Goal: Information Seeking & Learning: Learn about a topic

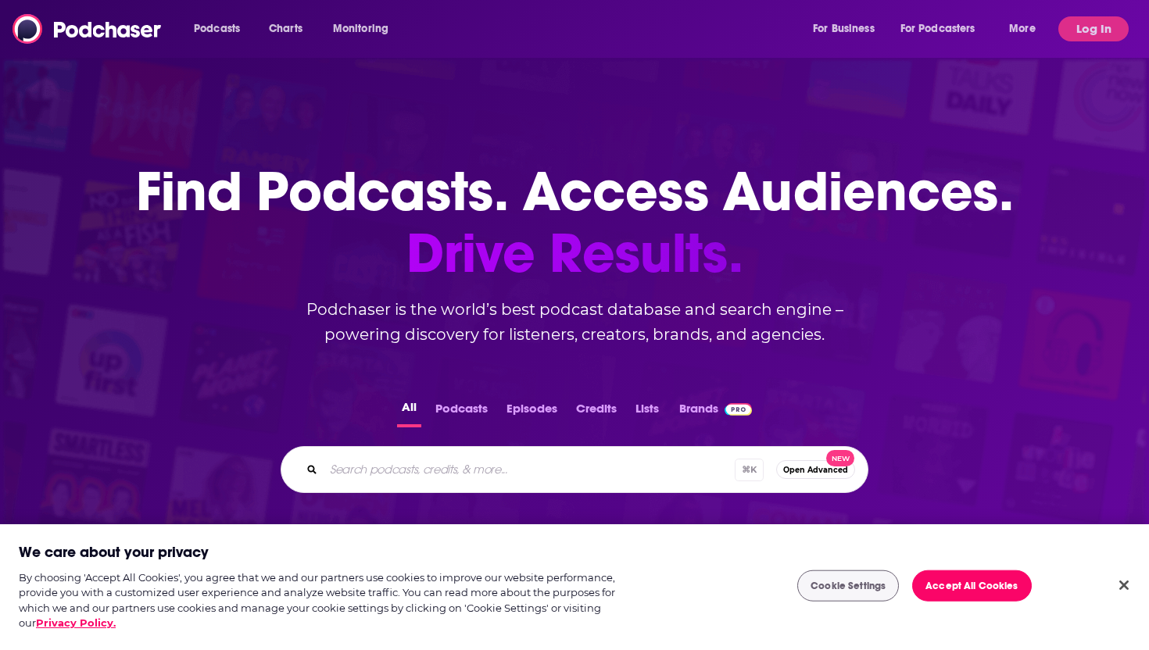
click at [574, 483] on div "⌘ K Open Advanced New" at bounding box center [575, 469] width 588 height 47
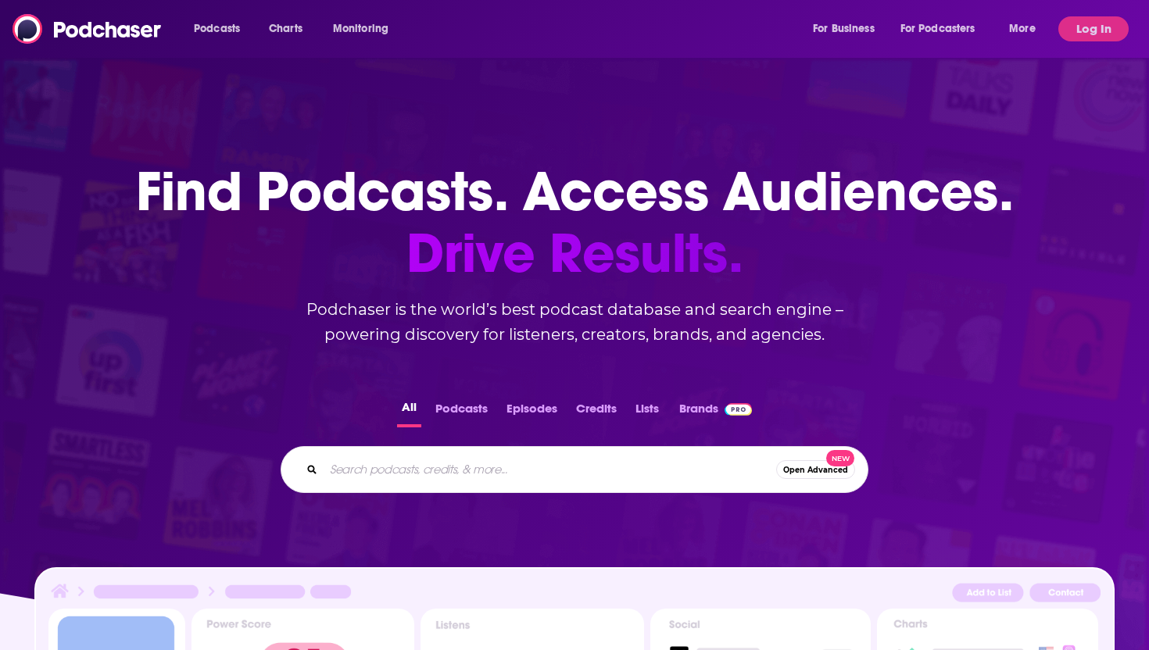
click at [549, 463] on input "Search podcasts, credits, & more..." at bounding box center [550, 469] width 453 height 25
paste input "The Powerful Introvert: Personal Growth for Quiet Leaders"
type input "The Powerful Introvert: Personal Growth for Quiet Leaders"
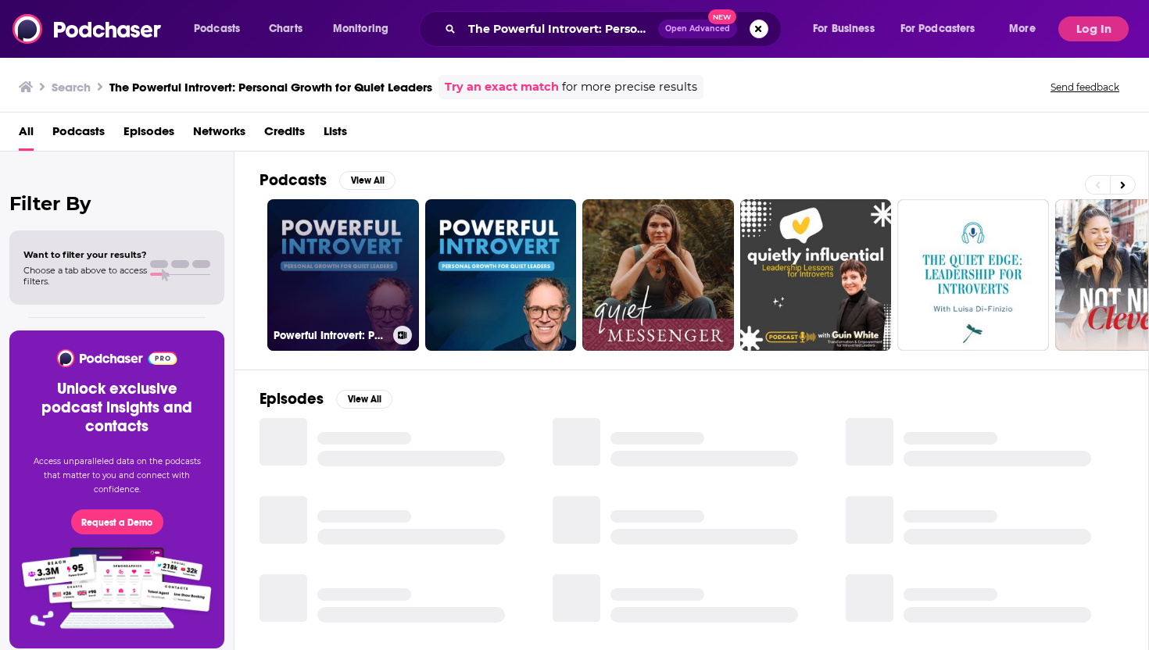
click at [371, 276] on link "Powerful Introvert: Personal Growth for Quiet Leaders" at bounding box center [343, 275] width 152 height 152
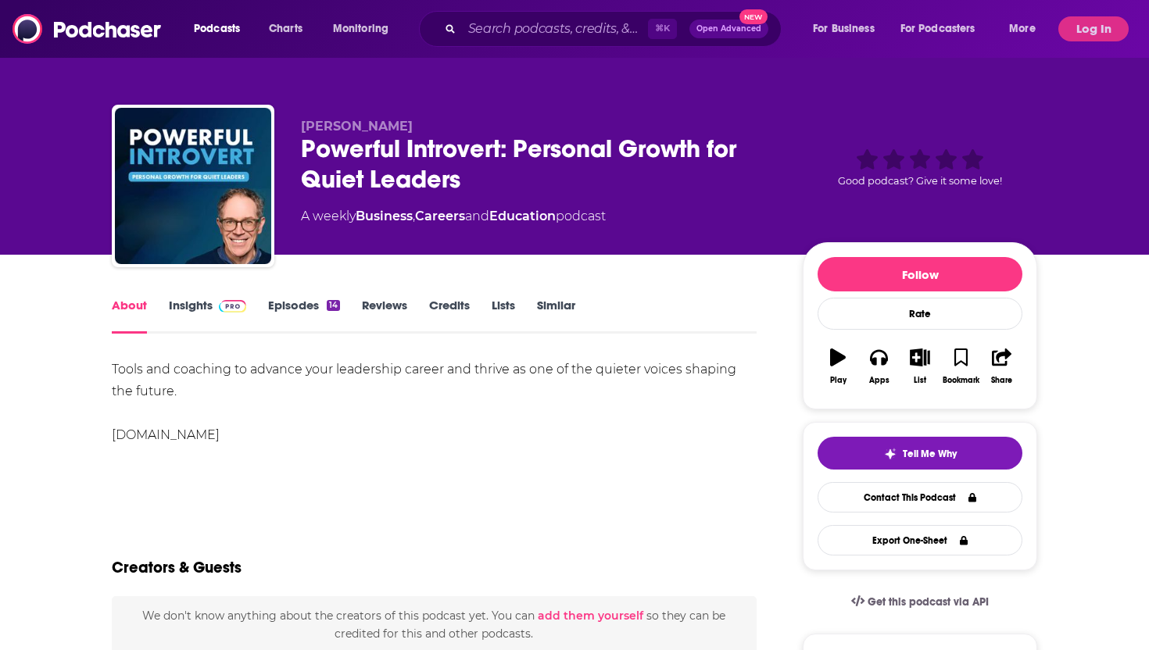
click at [311, 305] on link "Episodes 14" at bounding box center [304, 316] width 72 height 36
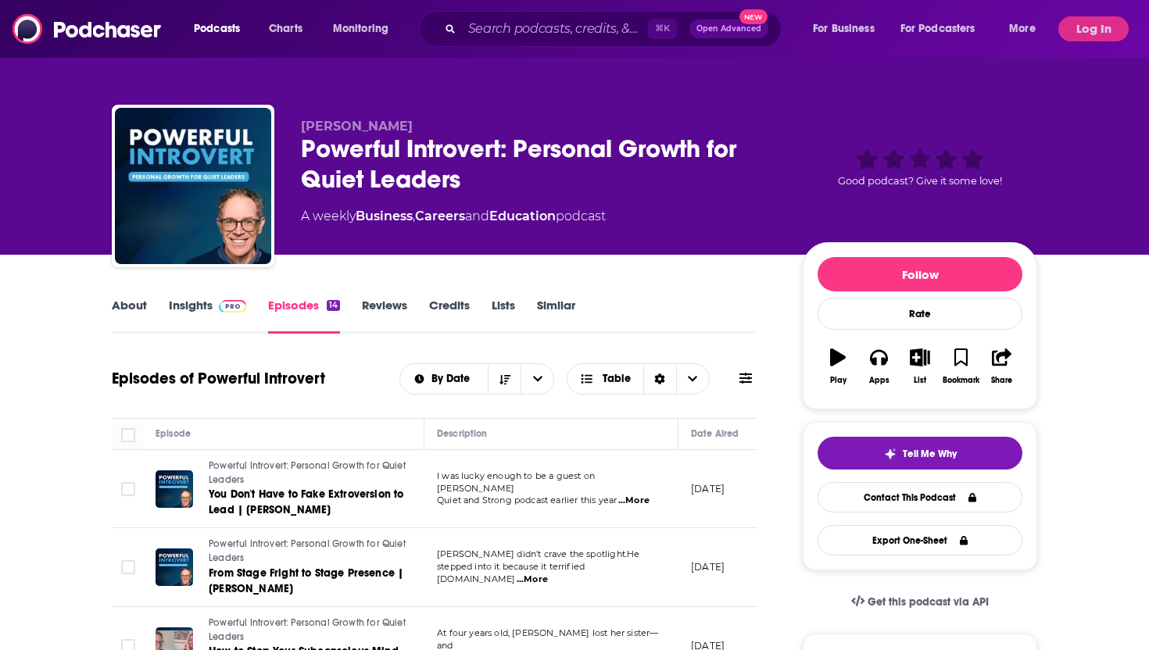
click at [132, 302] on link "About" at bounding box center [129, 316] width 35 height 36
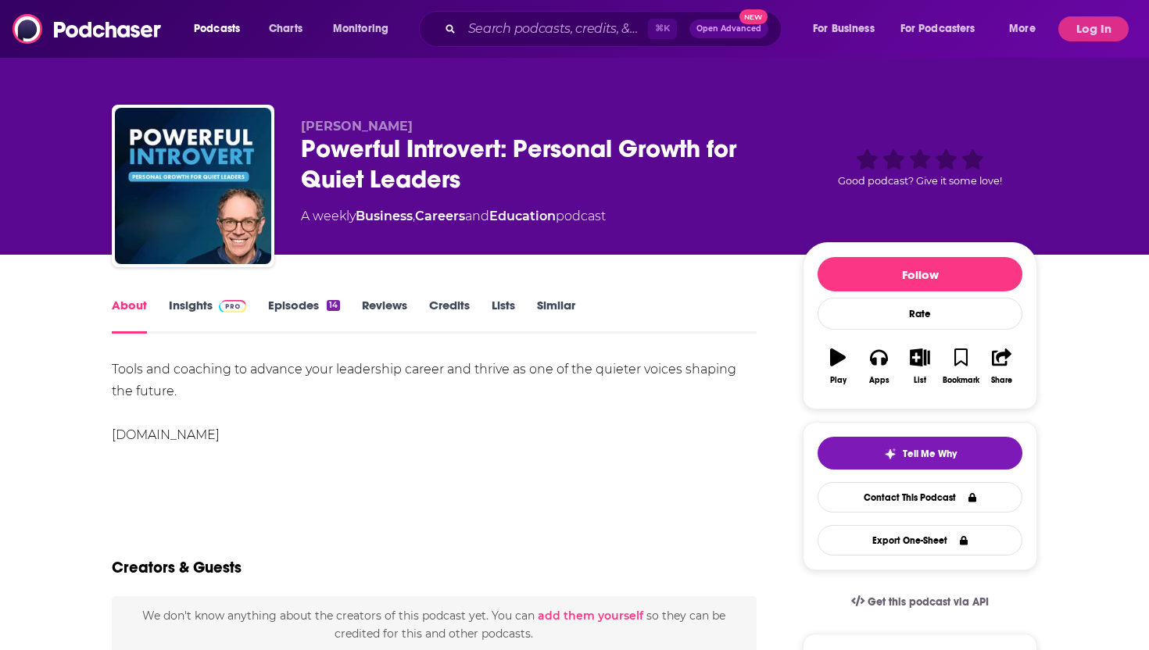
click at [199, 302] on link "Insights" at bounding box center [207, 316] width 77 height 36
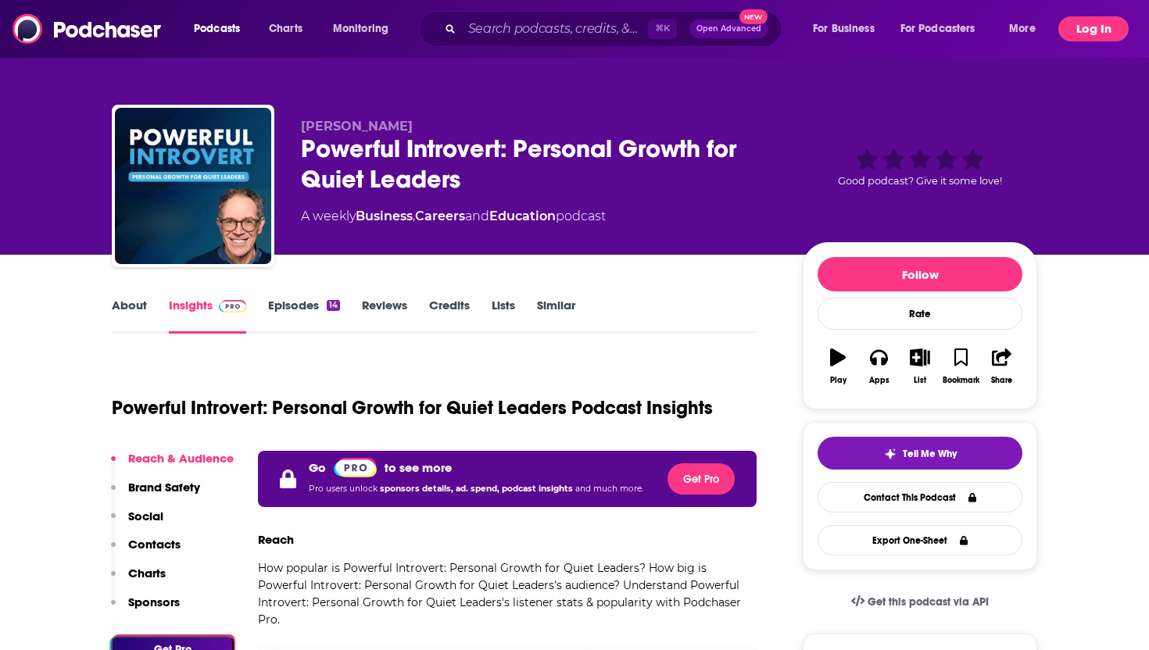
click at [1090, 28] on button "Log In" at bounding box center [1093, 28] width 70 height 25
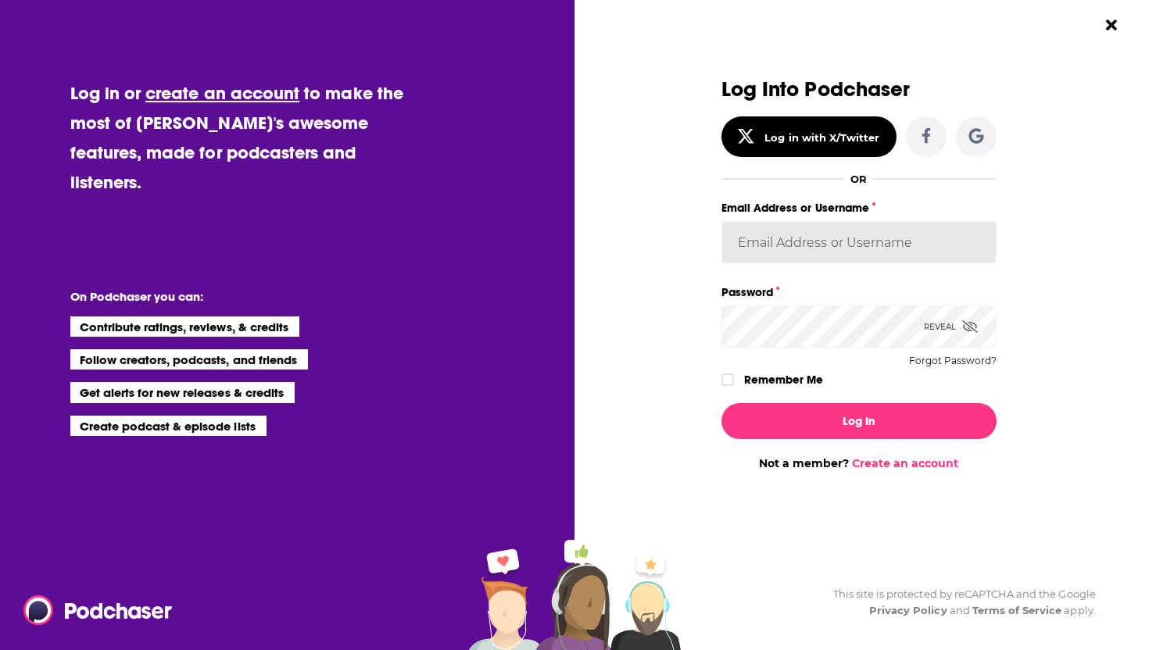
click at [809, 234] on input "Email Address or Username" at bounding box center [858, 242] width 275 height 42
click at [966, 234] on input "Email Address or Username" at bounding box center [858, 242] width 275 height 42
click at [800, 247] on input "Email Address or Username" at bounding box center [858, 242] width 275 height 42
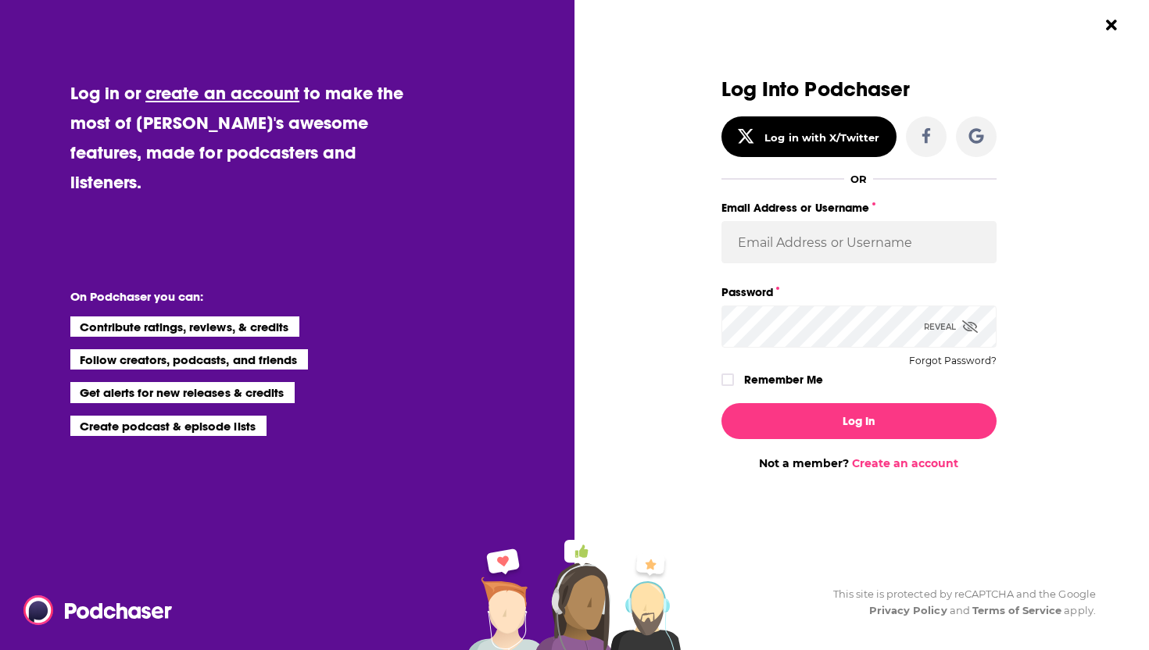
click at [709, 239] on div "Dialog" at bounding box center [583, 274] width 275 height 392
click at [936, 249] on input "Email Address or Username" at bounding box center [858, 242] width 275 height 42
type input "[EMAIL_ADDRESS][DOMAIN_NAME]"
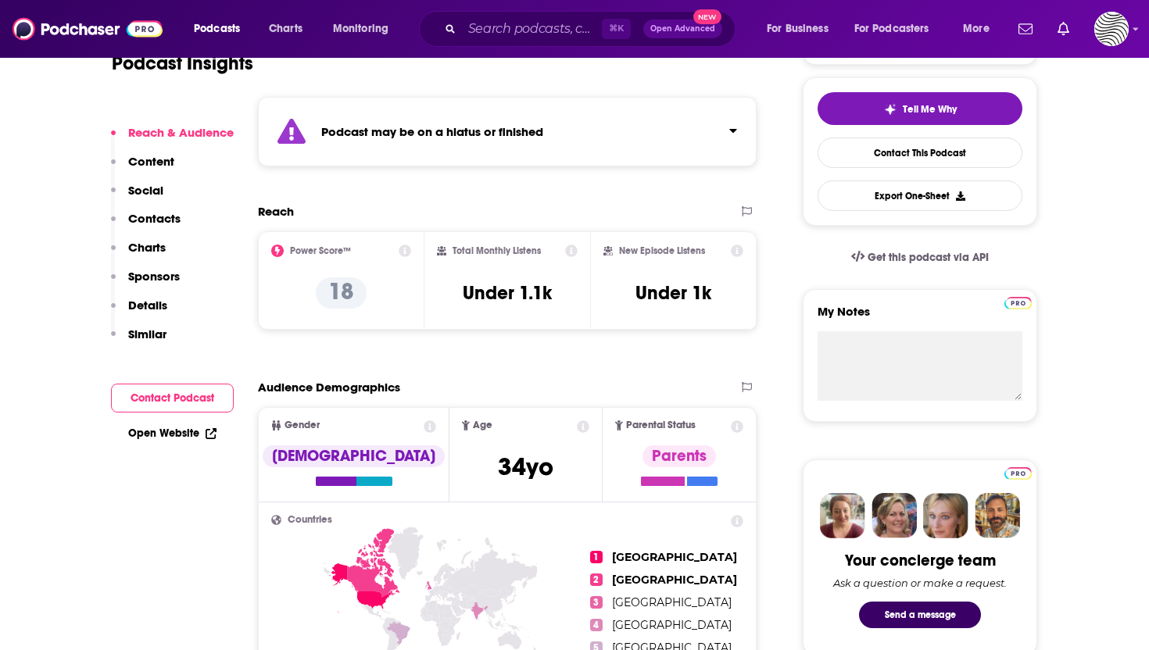
scroll to position [349, 0]
